Goal: Find specific page/section: Find specific page/section

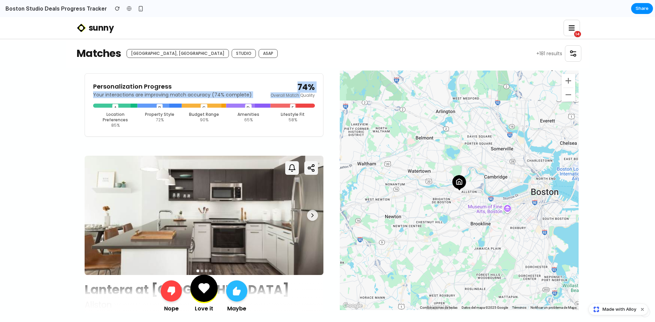
drag, startPoint x: 86, startPoint y: 95, endPoint x: 293, endPoint y: 97, distance: 206.6
click at [293, 97] on div "Personalization Progress Your interactions are improving match accuracy ( 74 % …" at bounding box center [204, 104] width 239 height 63
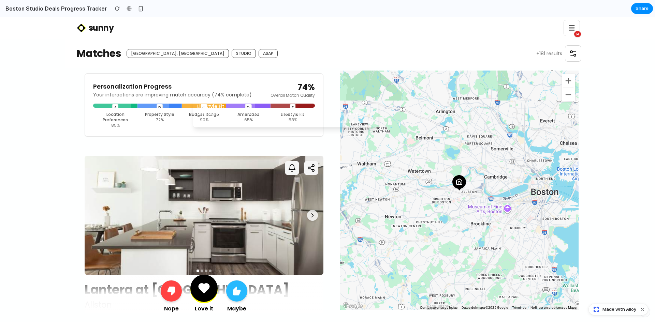
click at [286, 106] on div at bounding box center [283, 106] width 26 height 4
click at [60, 132] on div "Matches BOSTON, MA STUDIO ASAP +181 results 14 Personalization Progress Your in…" at bounding box center [327, 181] width 655 height 285
click at [32, 149] on div "Matches BOSTON, MA STUDIO ASAP +181 results 14 Personalization Progress Your in…" at bounding box center [327, 181] width 655 height 285
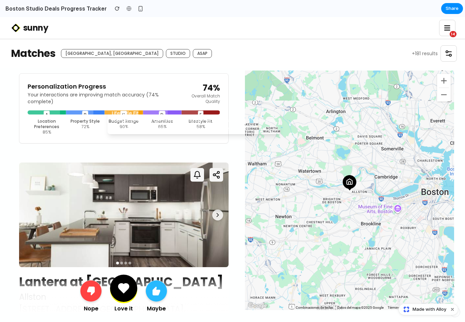
click at [195, 111] on div at bounding box center [193, 112] width 22 height 4
click at [195, 113] on div at bounding box center [193, 112] width 22 height 4
click at [194, 113] on div at bounding box center [193, 112] width 22 height 4
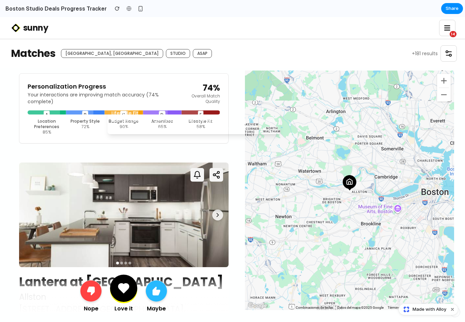
click at [194, 113] on div at bounding box center [193, 112] width 22 height 4
click at [194, 114] on div at bounding box center [193, 112] width 22 height 4
click at [205, 111] on div "E" at bounding box center [201, 112] width 39 height 4
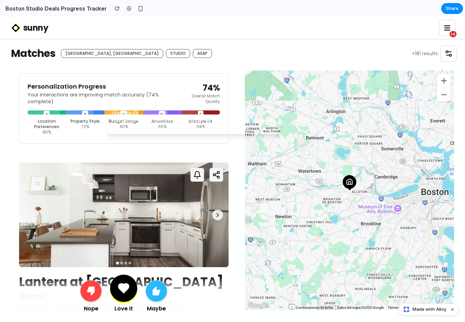
click at [205, 111] on div "E" at bounding box center [201, 112] width 39 height 4
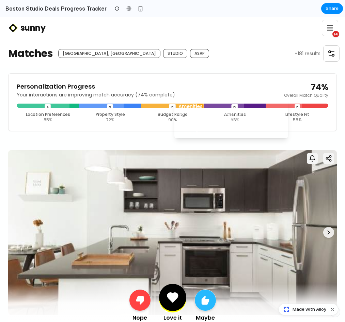
click at [231, 107] on div at bounding box center [224, 106] width 40 height 4
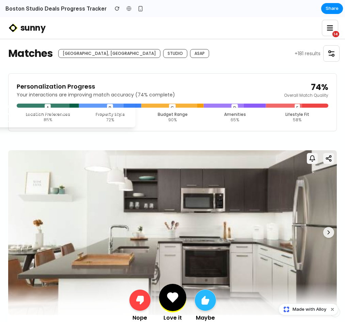
click at [48, 106] on div at bounding box center [43, 106] width 53 height 4
click at [46, 108] on div "A B C D E Location Preferences 85 % Property Style 72 % Budget Range 90 % Ameni…" at bounding box center [173, 113] width 312 height 19
click at [47, 106] on div at bounding box center [43, 106] width 53 height 4
click at [49, 107] on div at bounding box center [43, 106] width 53 height 4
click at [47, 105] on div at bounding box center [43, 106] width 53 height 4
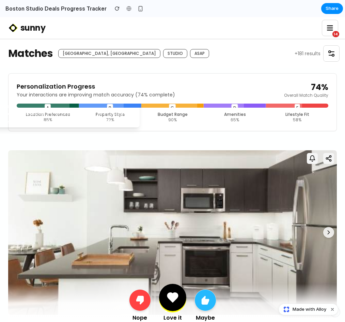
click at [47, 106] on div at bounding box center [43, 106] width 53 height 4
click at [47, 106] on div at bounding box center [48, 106] width 62 height 4
click at [47, 104] on div at bounding box center [48, 106] width 62 height 4
click at [48, 105] on div at bounding box center [48, 106] width 62 height 4
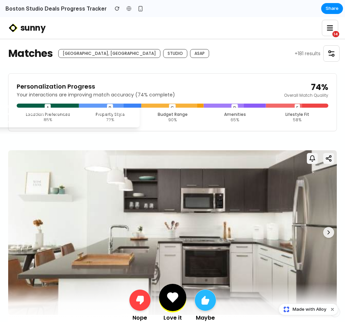
click at [47, 106] on div at bounding box center [48, 106] width 62 height 4
click at [46, 107] on div at bounding box center [48, 106] width 62 height 4
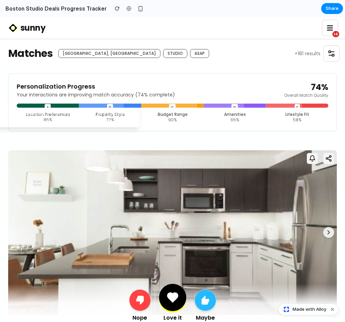
click at [46, 107] on div at bounding box center [48, 106] width 62 height 4
click at [47, 114] on div "Location Preferences" at bounding box center [48, 114] width 60 height 5
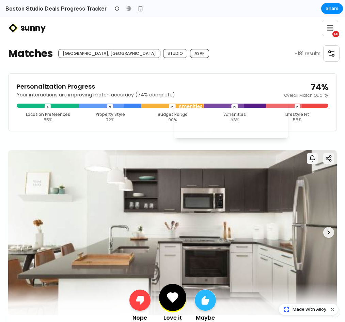
click at [233, 106] on div at bounding box center [224, 106] width 40 height 4
